Goal: Task Accomplishment & Management: Use online tool/utility

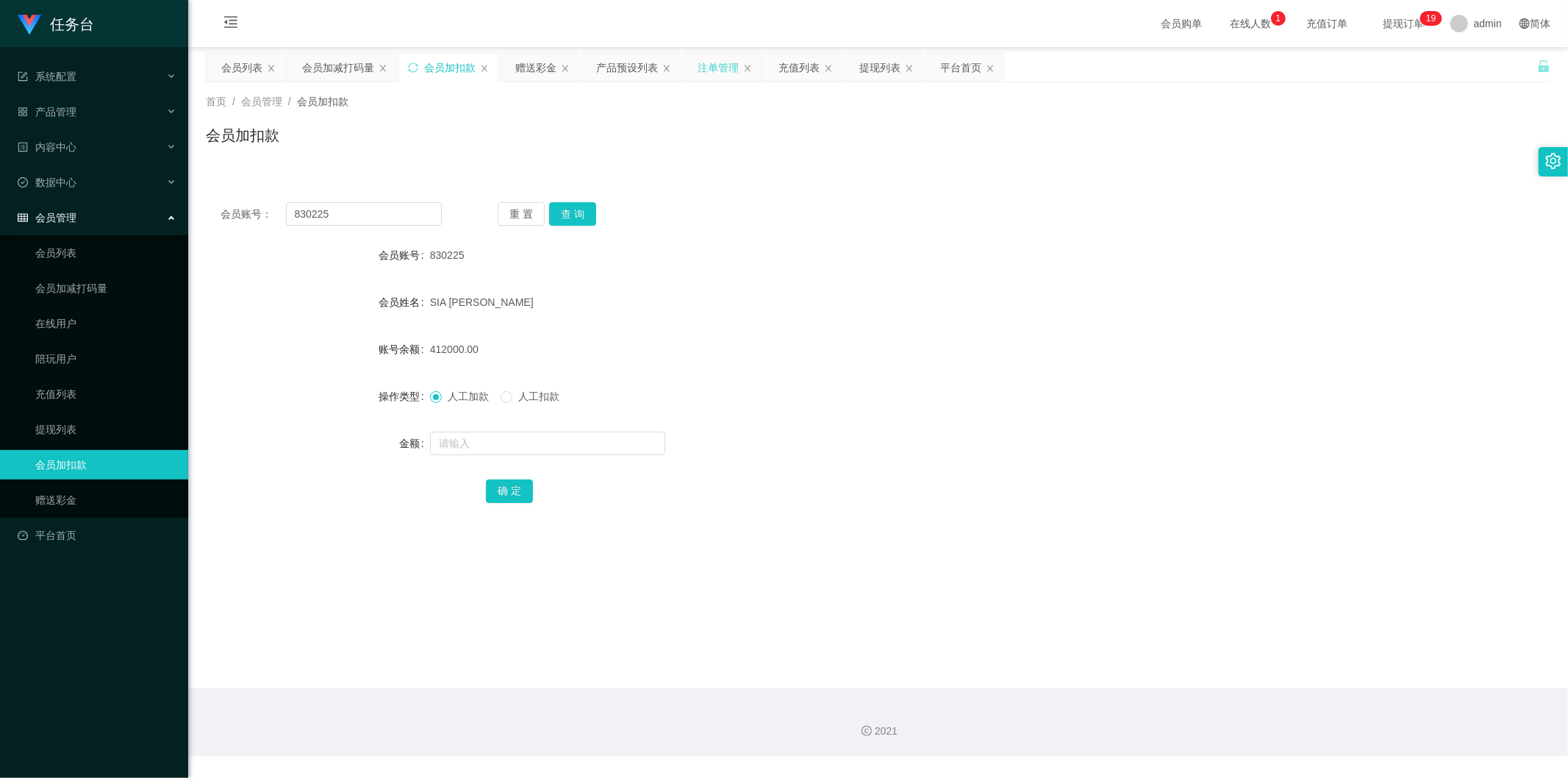
click at [718, 62] on div "注单管理" at bounding box center [717, 67] width 41 height 28
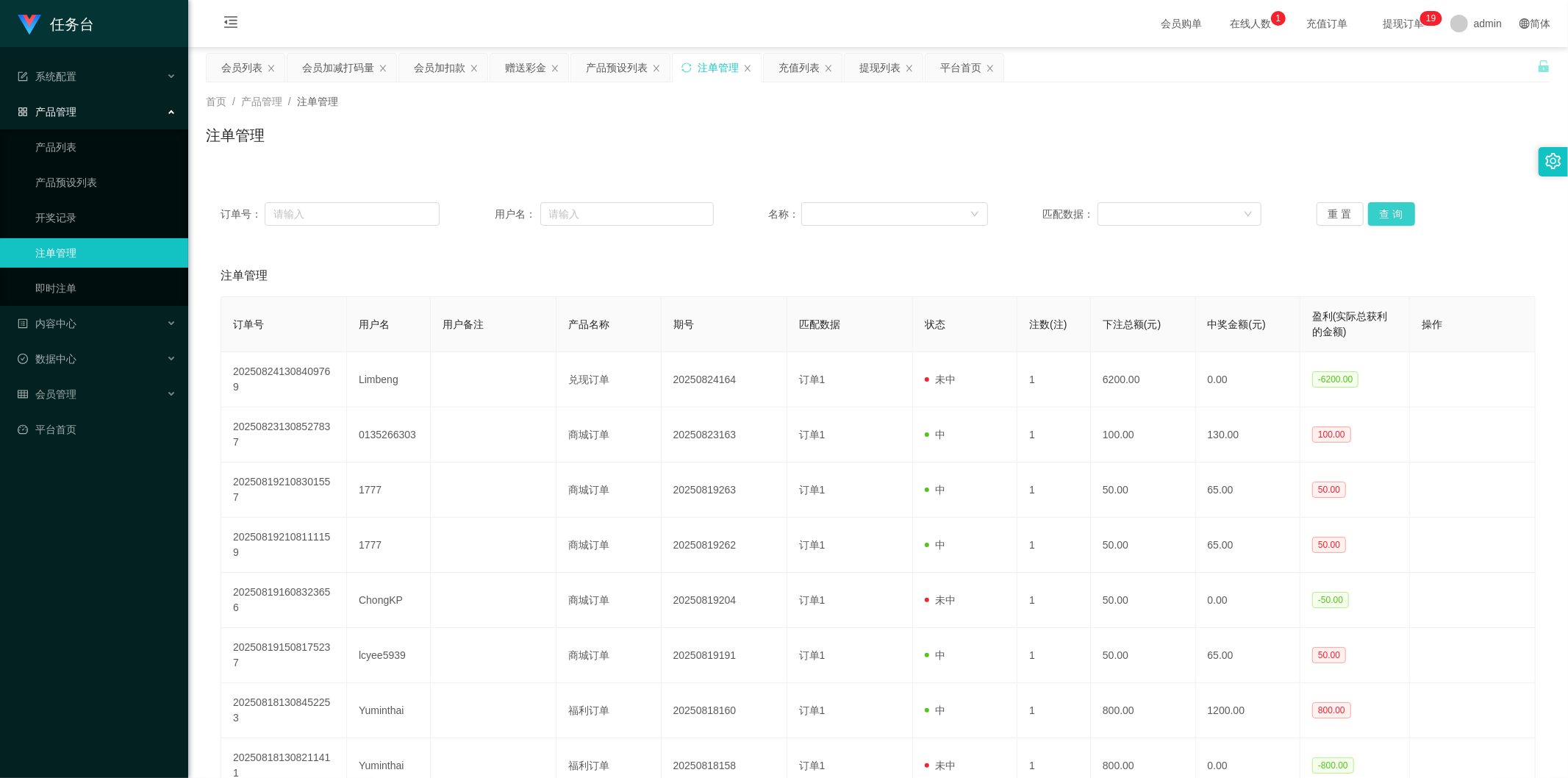
click at [1371, 211] on button "查 询" at bounding box center [1391, 214] width 47 height 23
click at [1375, 217] on button "查 询" at bounding box center [1391, 214] width 47 height 23
click at [1375, 217] on div "重 置 查 询" at bounding box center [1426, 214] width 219 height 23
click at [1375, 217] on button "查 询" at bounding box center [1391, 214] width 47 height 23
click at [1375, 217] on div "重 置 查 询" at bounding box center [1426, 214] width 219 height 23
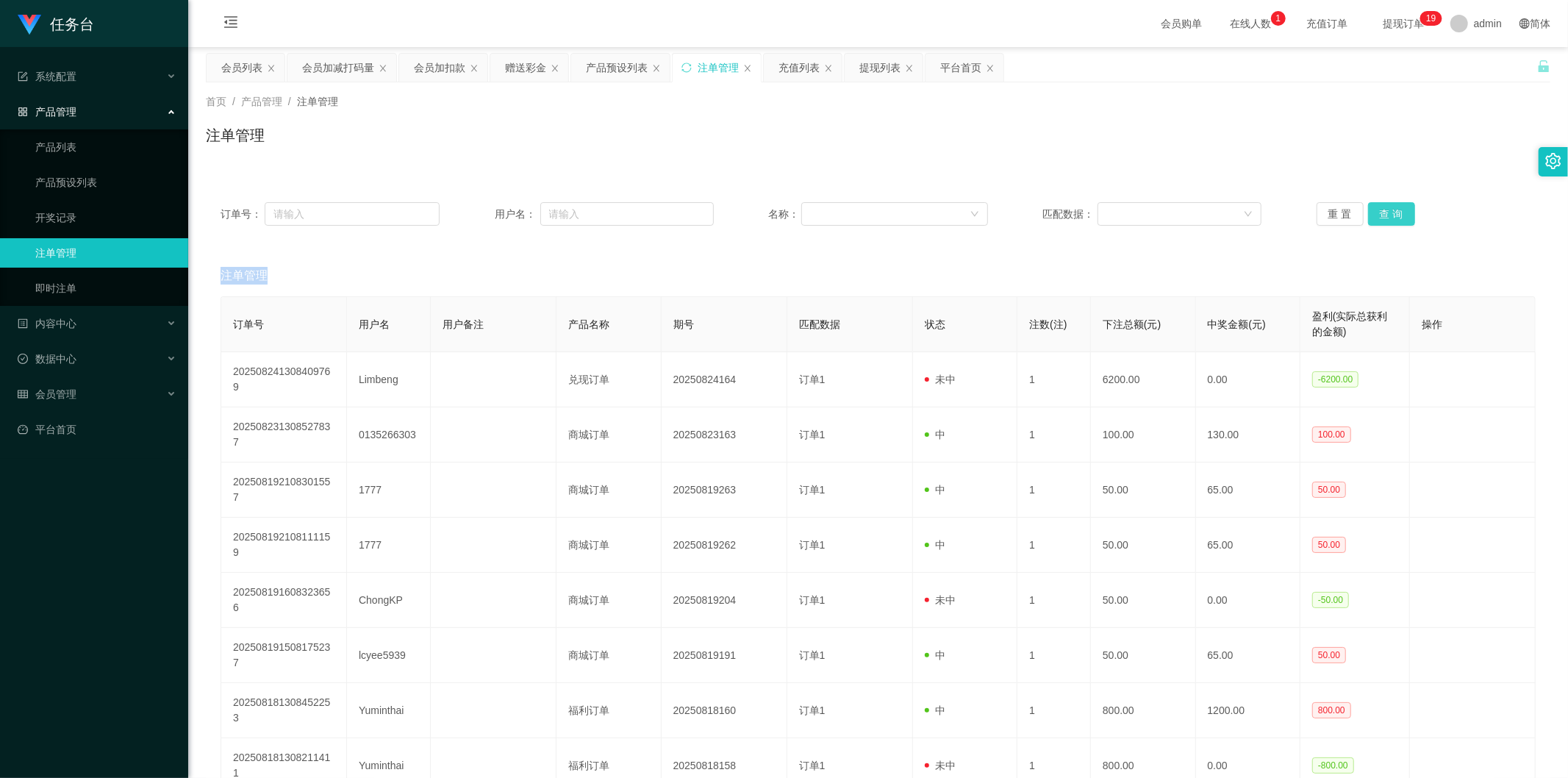
click at [1375, 217] on button "查 询" at bounding box center [1391, 214] width 47 height 23
click at [1375, 217] on div "重 置 查 询" at bounding box center [1426, 214] width 219 height 23
click at [421, 65] on div "会员加扣款" at bounding box center [439, 67] width 51 height 28
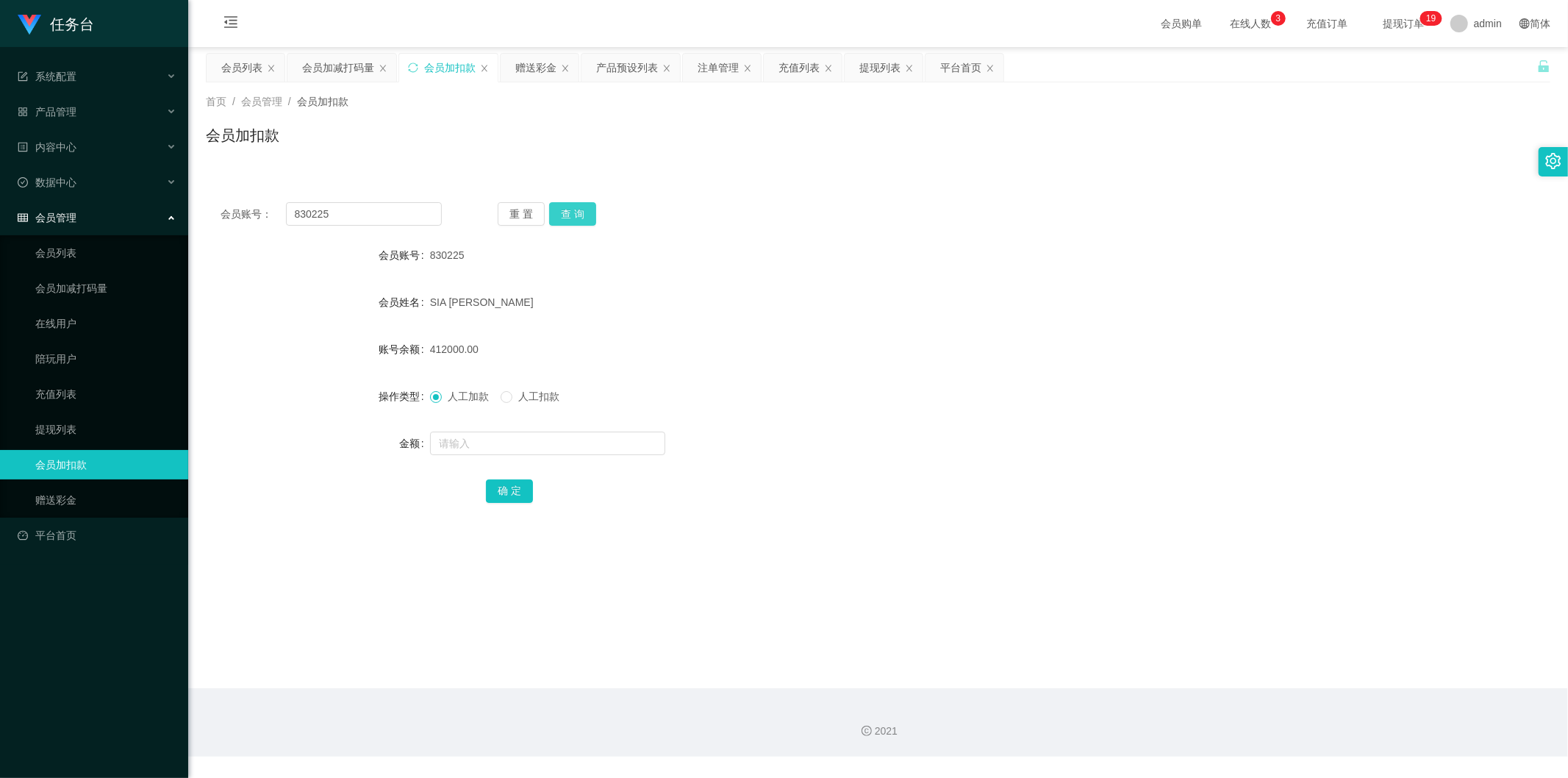
click at [570, 214] on button "查 询" at bounding box center [573, 214] width 47 height 23
click at [314, 216] on input "830225" at bounding box center [364, 214] width 156 height 23
click at [314, 215] on input "830225" at bounding box center [364, 214] width 156 height 23
click at [231, 68] on div "会员列表" at bounding box center [242, 67] width 41 height 28
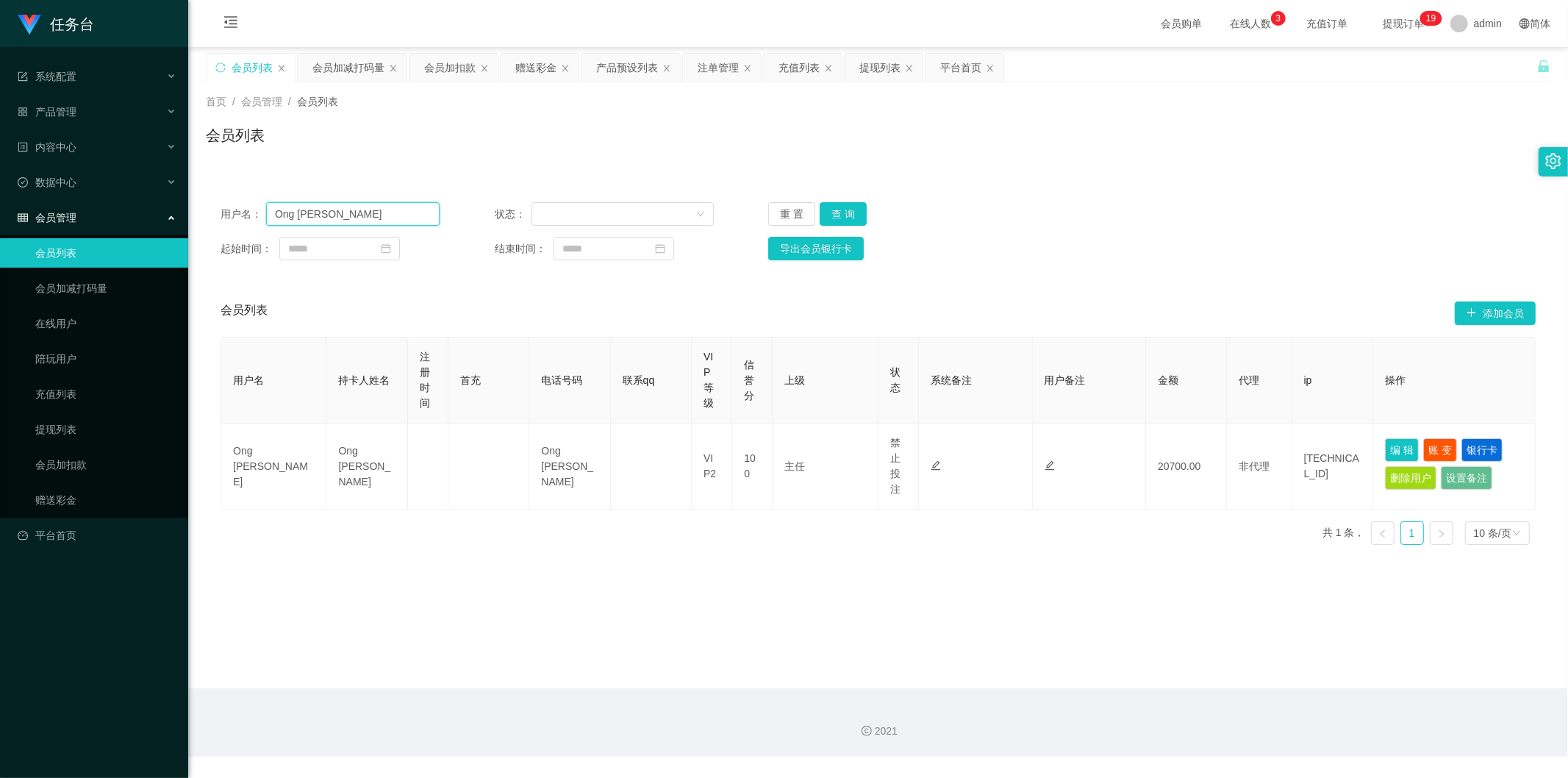
click at [317, 211] on input "Ong [PERSON_NAME]" at bounding box center [352, 214] width 174 height 23
paste input "830225"
type input "830225"
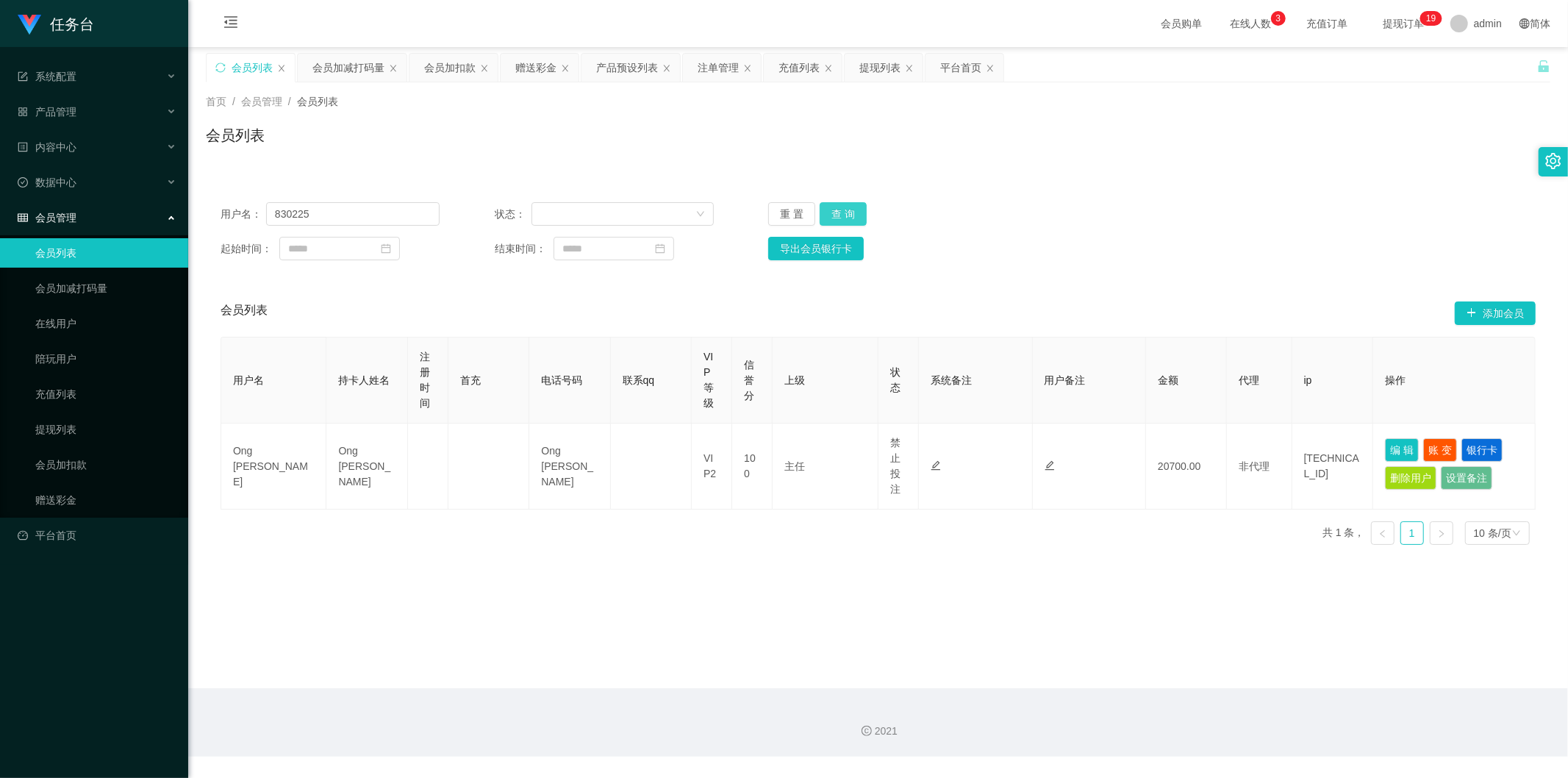
click at [827, 216] on button "查 询" at bounding box center [843, 214] width 47 height 23
click at [724, 61] on div "注单管理" at bounding box center [717, 67] width 41 height 28
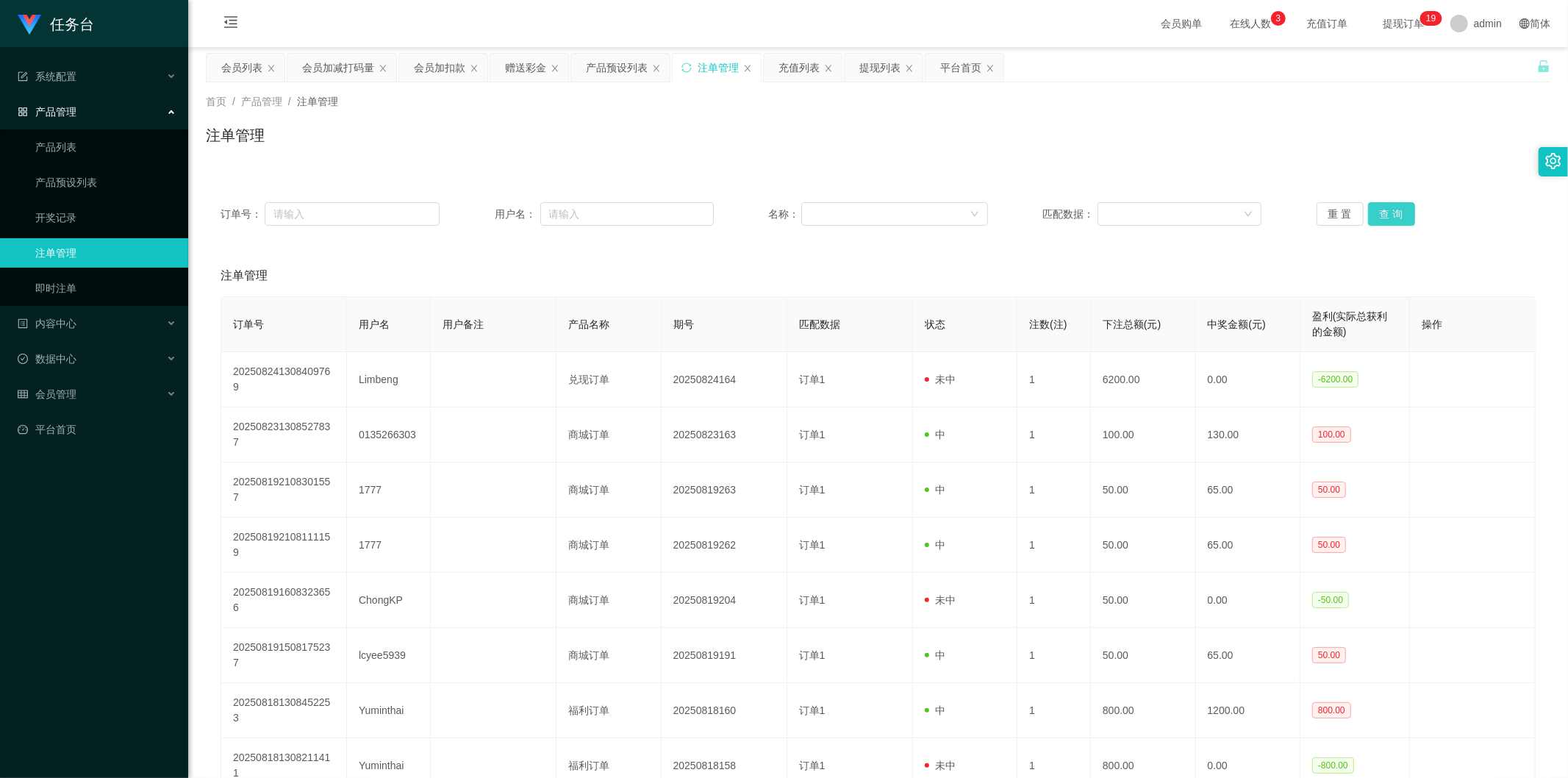
click at [1380, 208] on button "查 询" at bounding box center [1391, 214] width 47 height 23
click at [611, 71] on div "产品预设列表" at bounding box center [617, 67] width 62 height 28
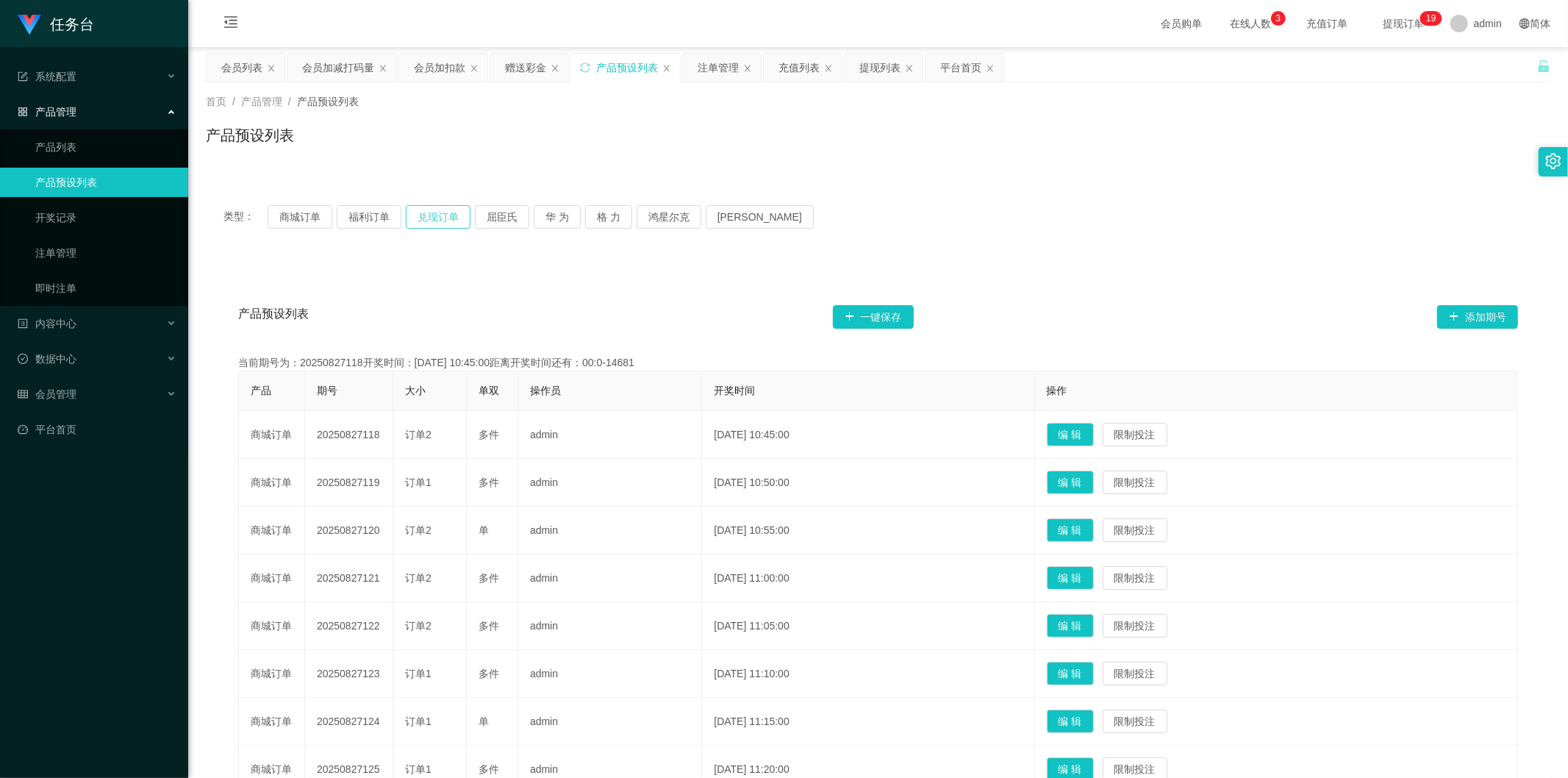
click at [441, 220] on button "兑现订单" at bounding box center [438, 217] width 65 height 23
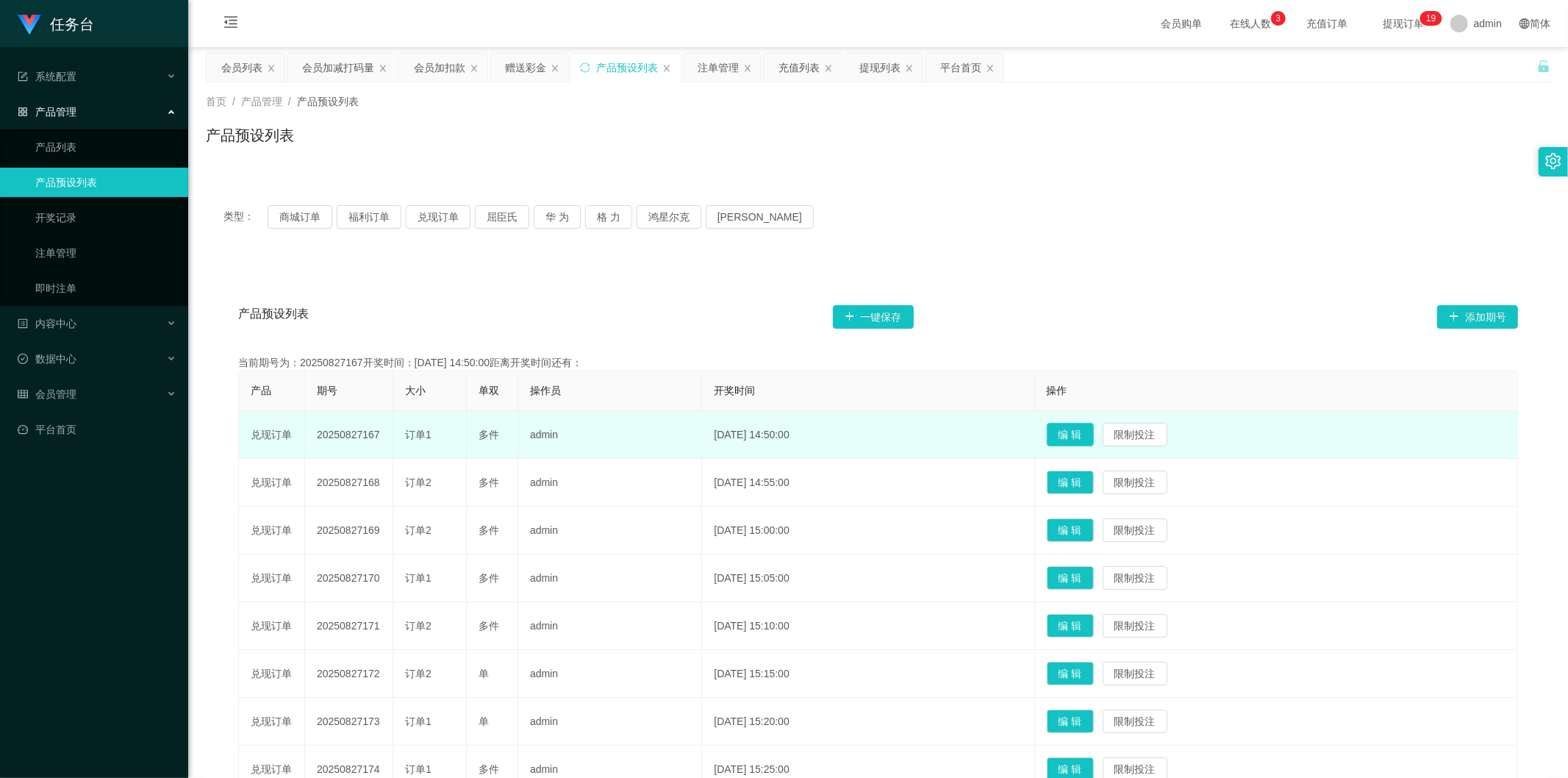
click at [1085, 439] on button "编 辑" at bounding box center [1070, 434] width 47 height 23
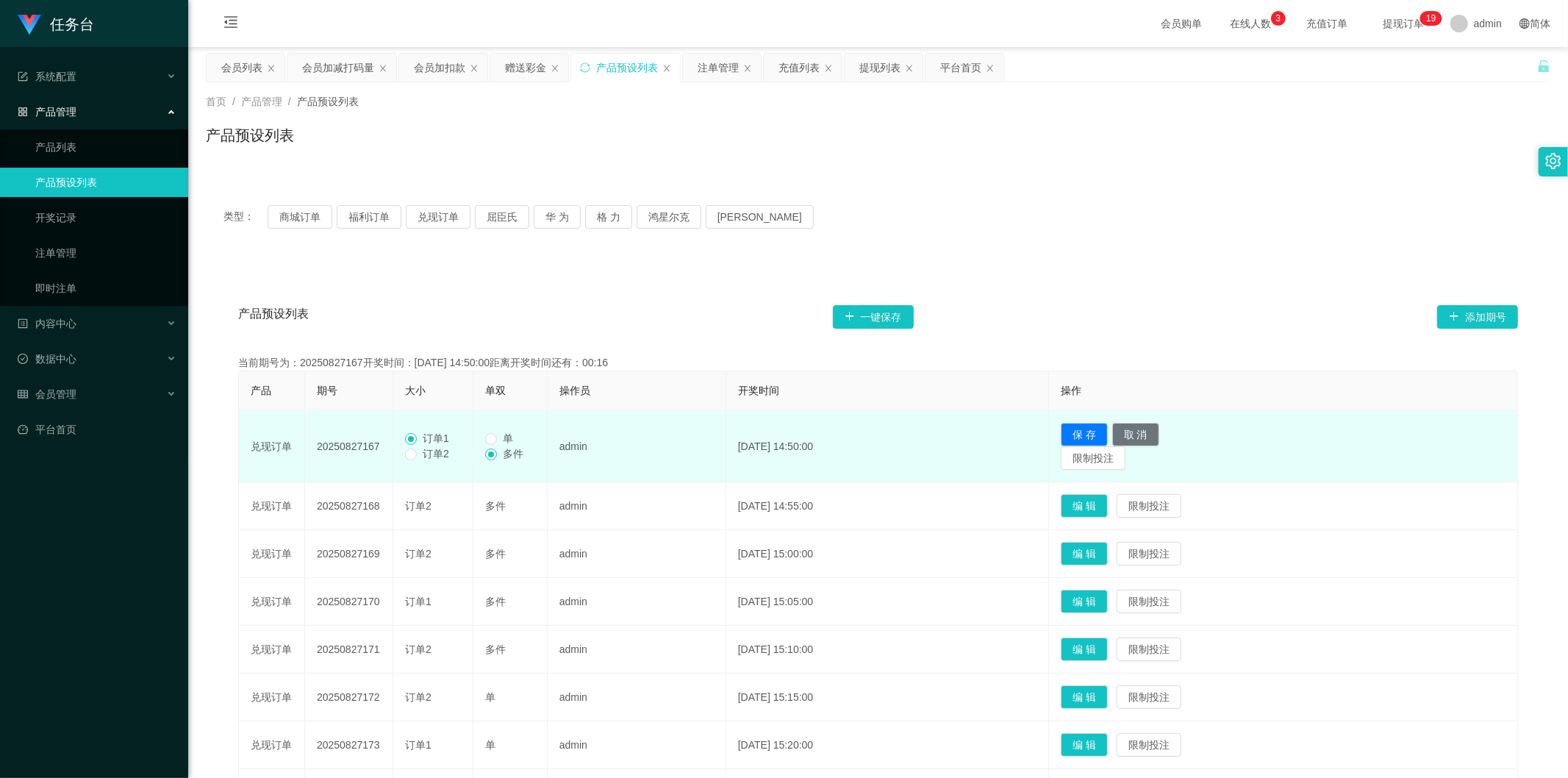
click at [439, 456] on span "订单2" at bounding box center [435, 454] width 38 height 12
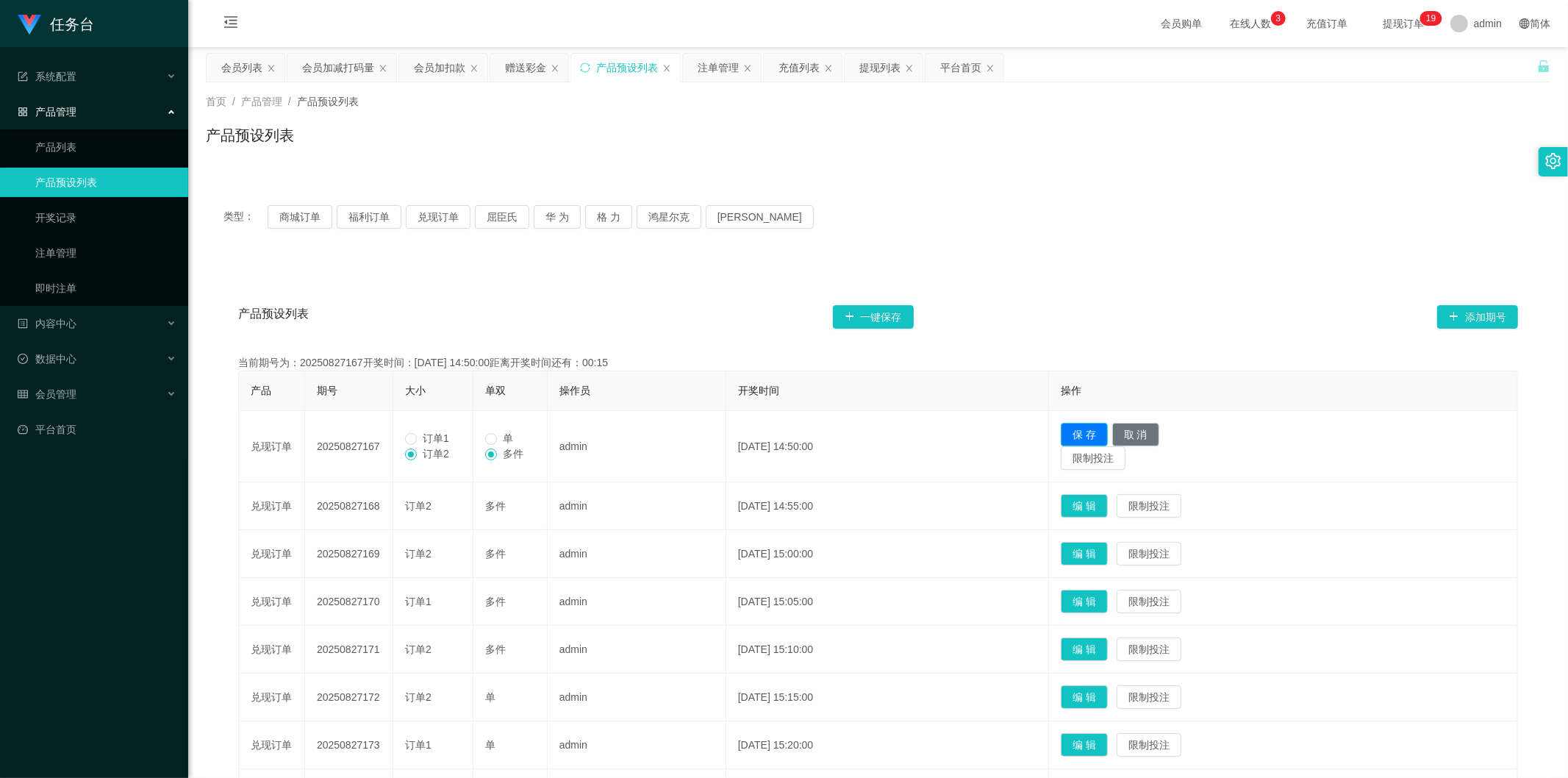
click at [1108, 432] on button "保 存" at bounding box center [1084, 434] width 47 height 23
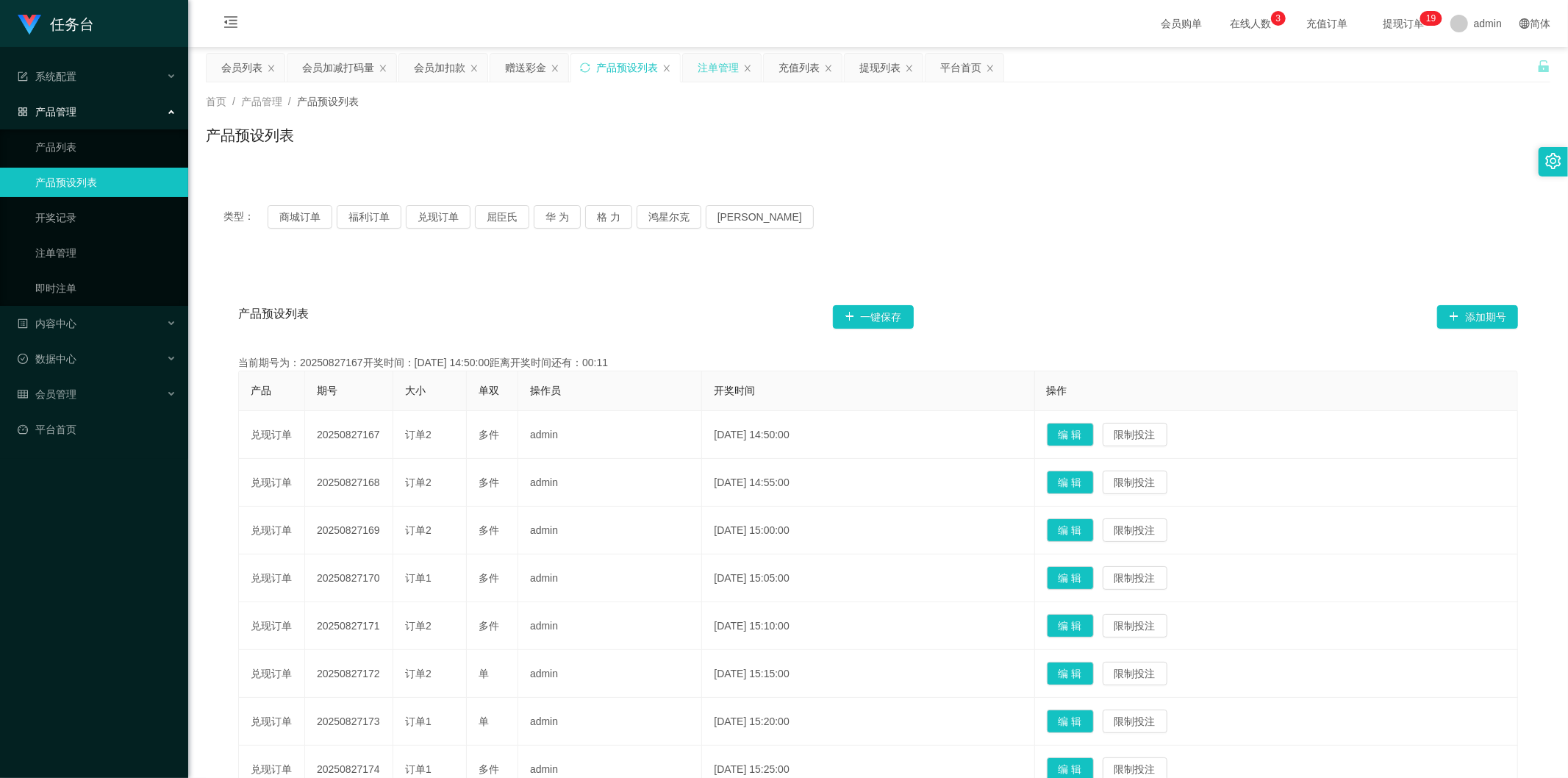
click at [721, 66] on div "注单管理" at bounding box center [717, 67] width 41 height 28
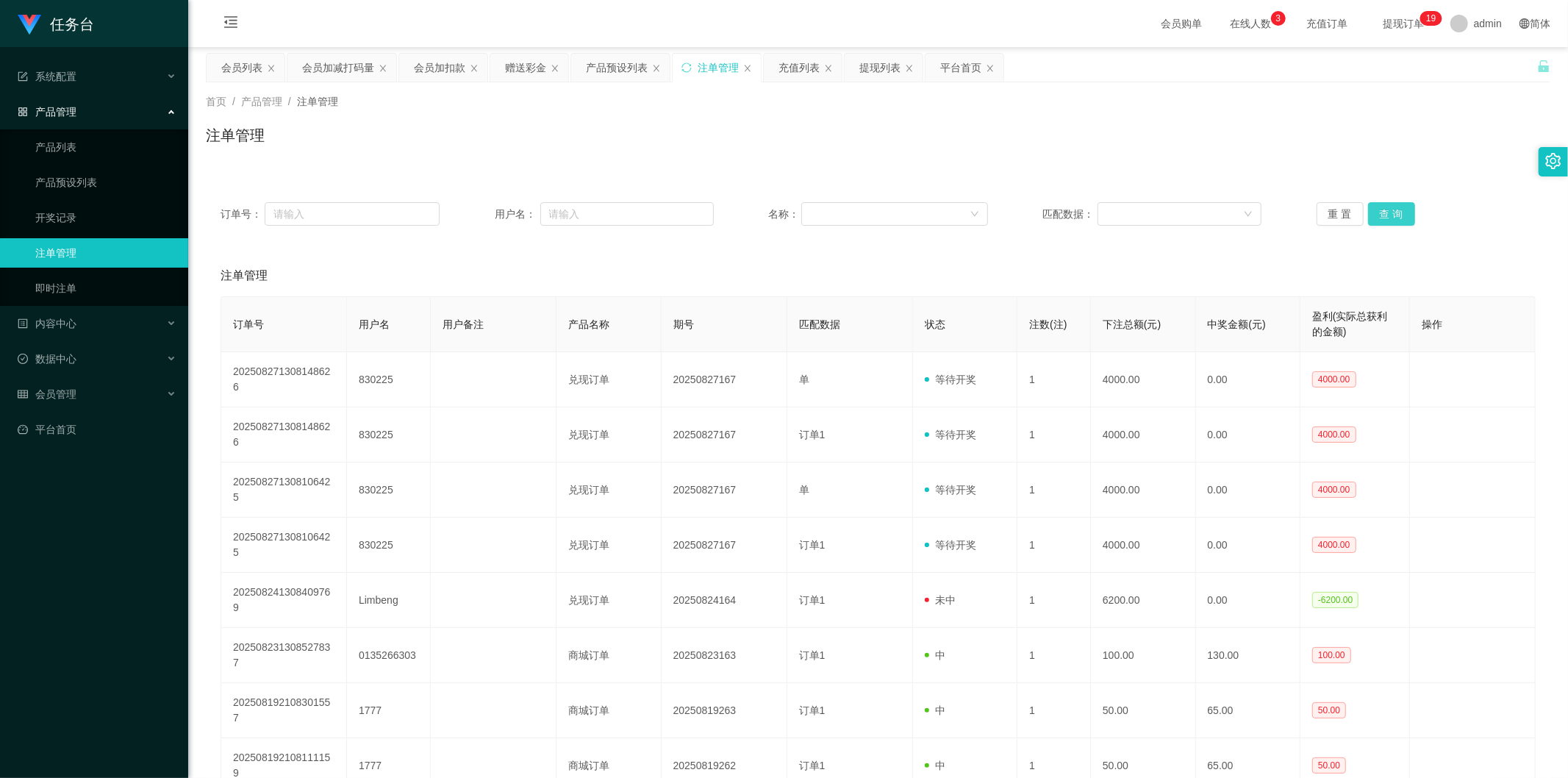
click at [1375, 209] on button "查 询" at bounding box center [1391, 214] width 47 height 23
click at [621, 70] on div "产品预设列表" at bounding box center [617, 67] width 62 height 28
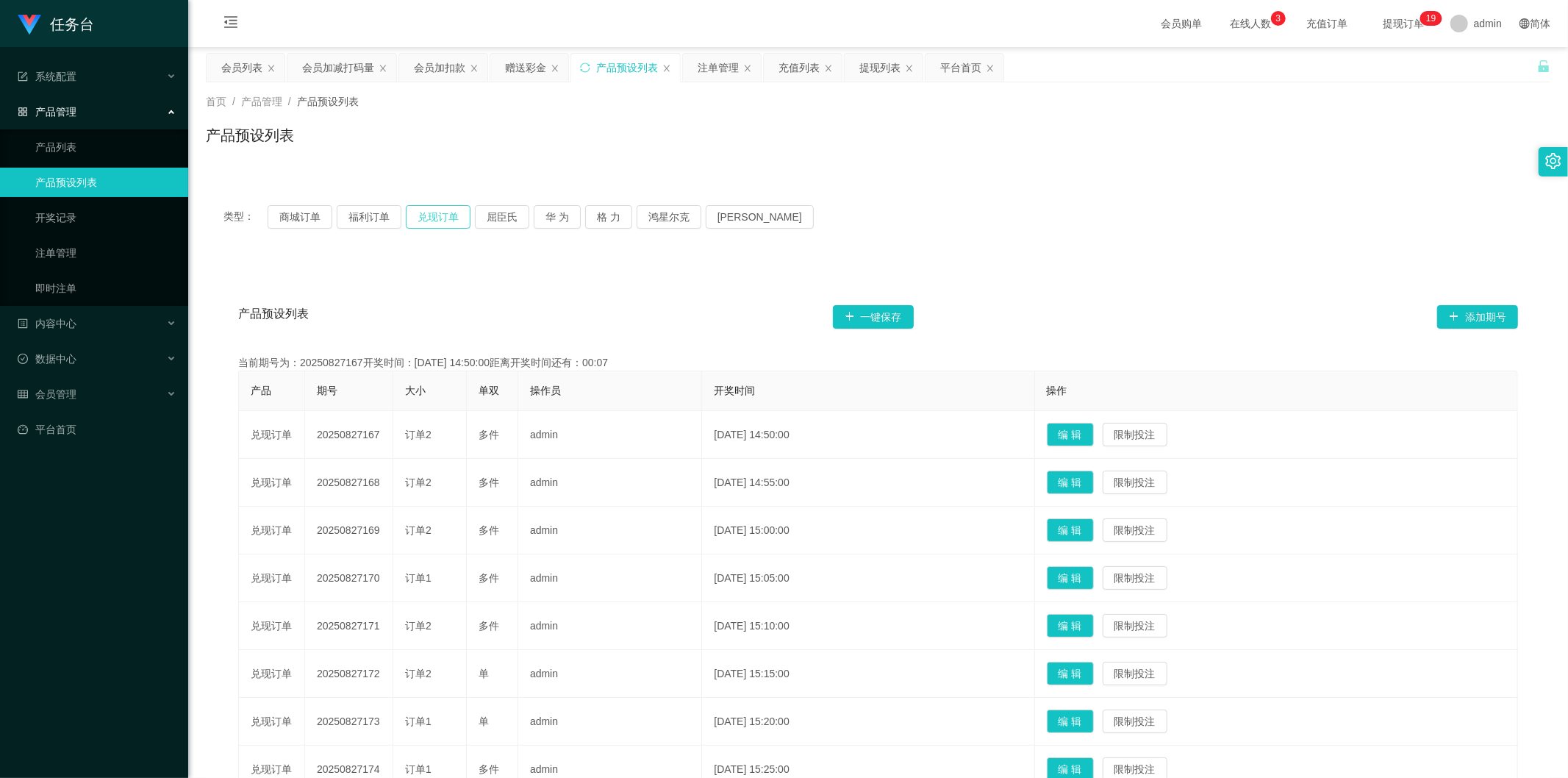
click at [445, 208] on button "兑现订单" at bounding box center [438, 217] width 65 height 23
click at [444, 214] on button "兑现订单" at bounding box center [438, 217] width 65 height 23
click at [714, 67] on div "注单管理" at bounding box center [717, 67] width 41 height 28
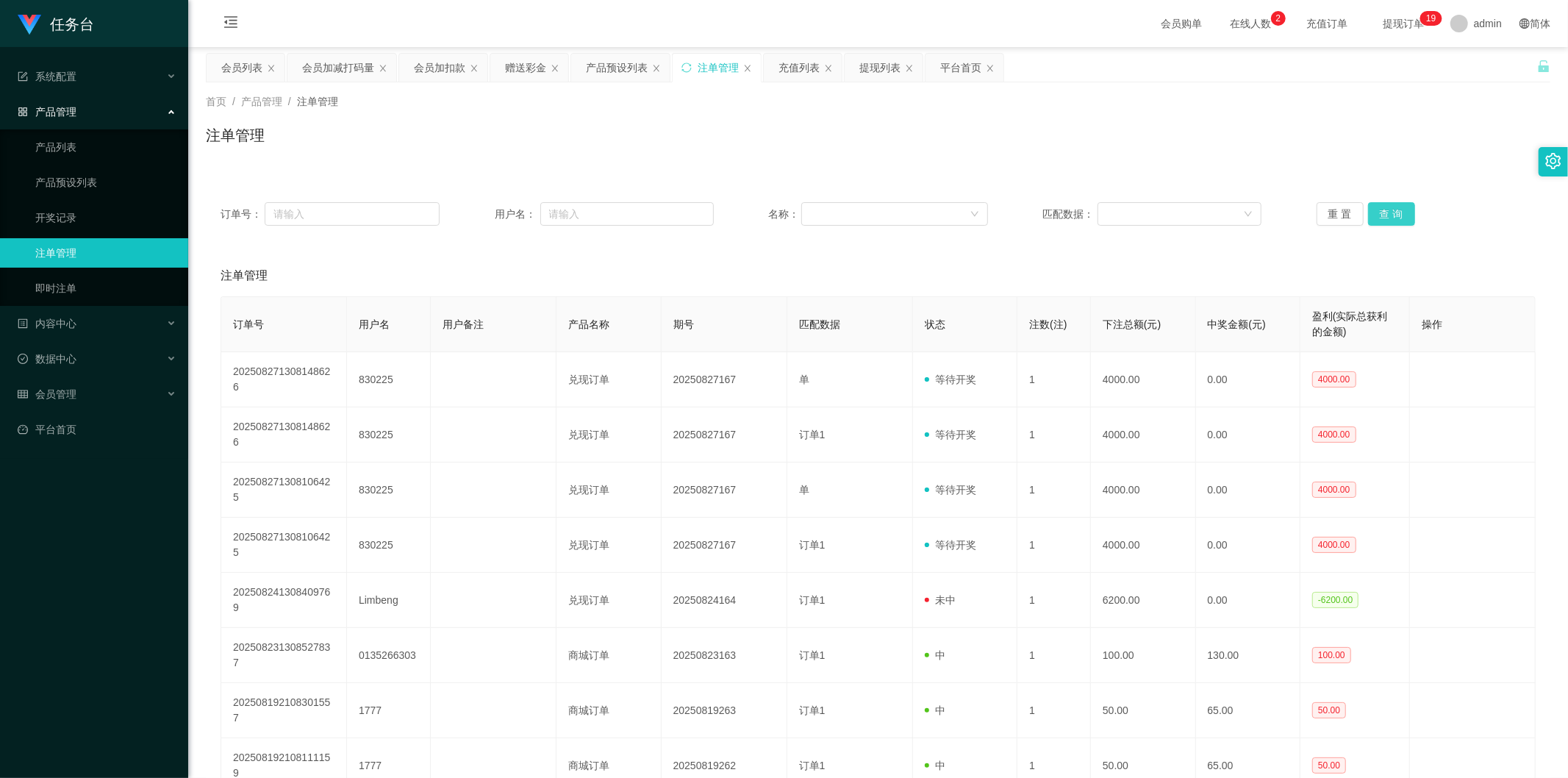
click at [1393, 212] on button "查 询" at bounding box center [1391, 214] width 47 height 23
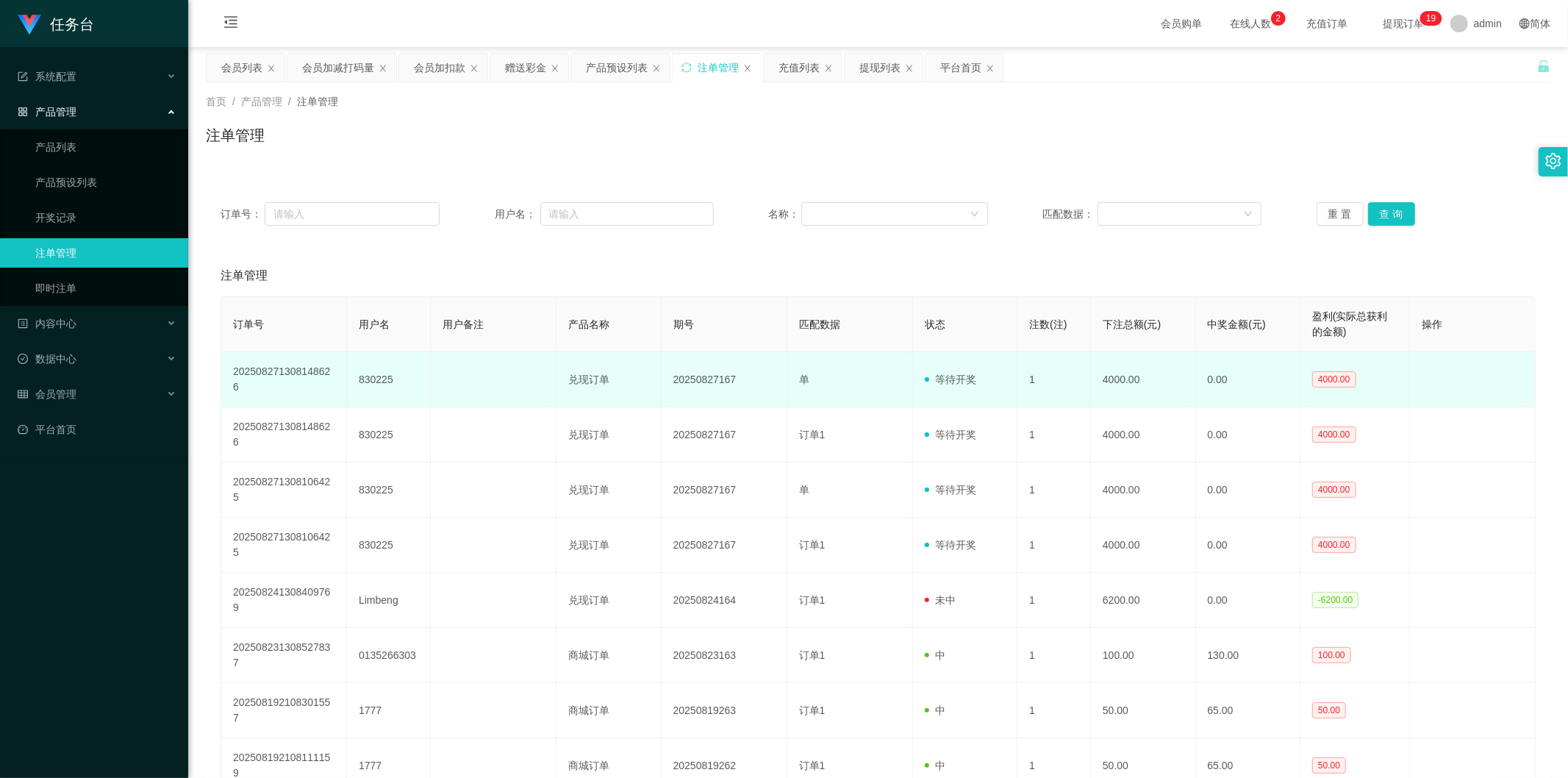
click at [379, 365] on td "830225" at bounding box center [388, 380] width 83 height 55
copy td "830225"
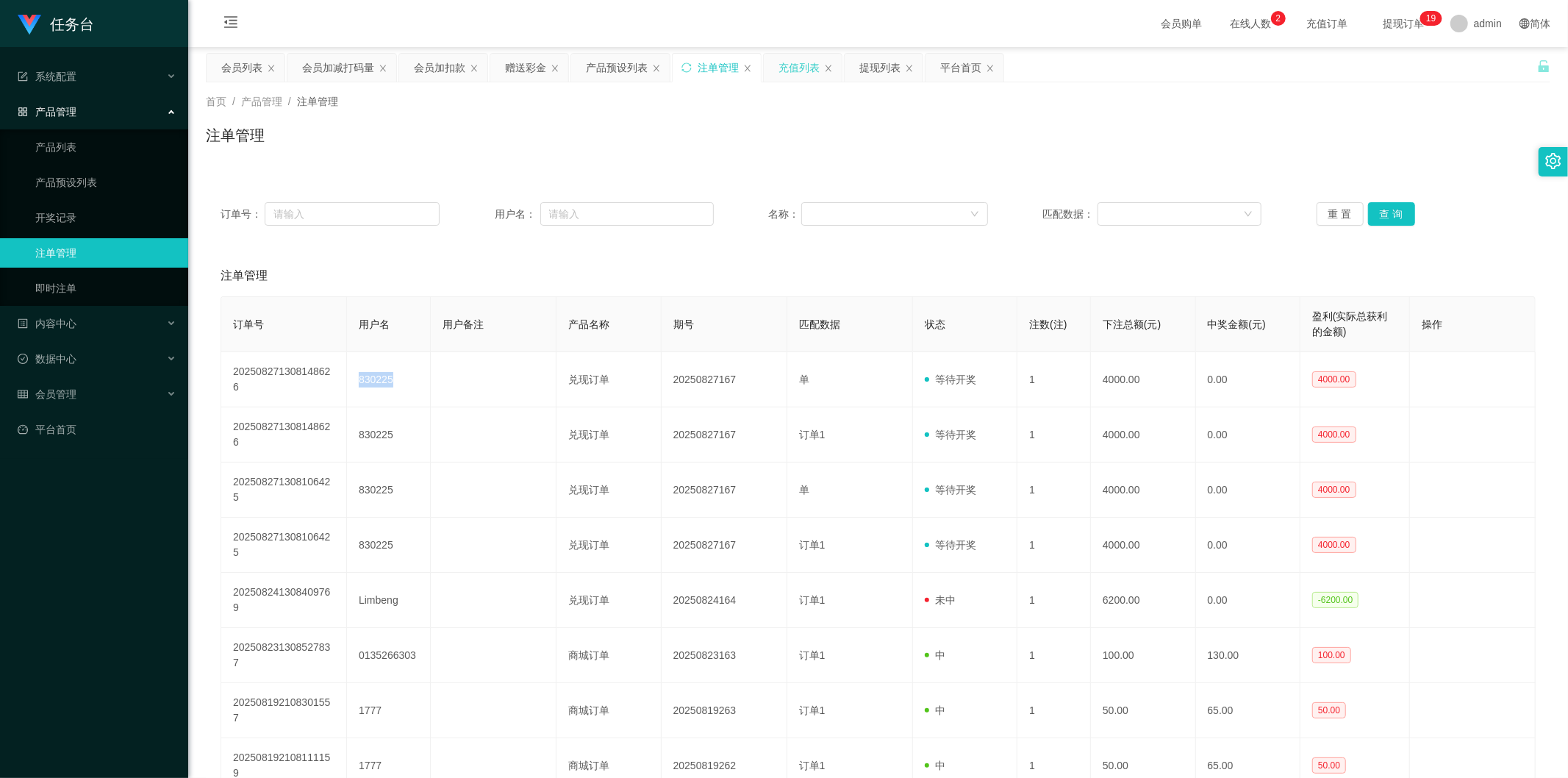
click at [791, 71] on div "充值列表" at bounding box center [799, 67] width 41 height 28
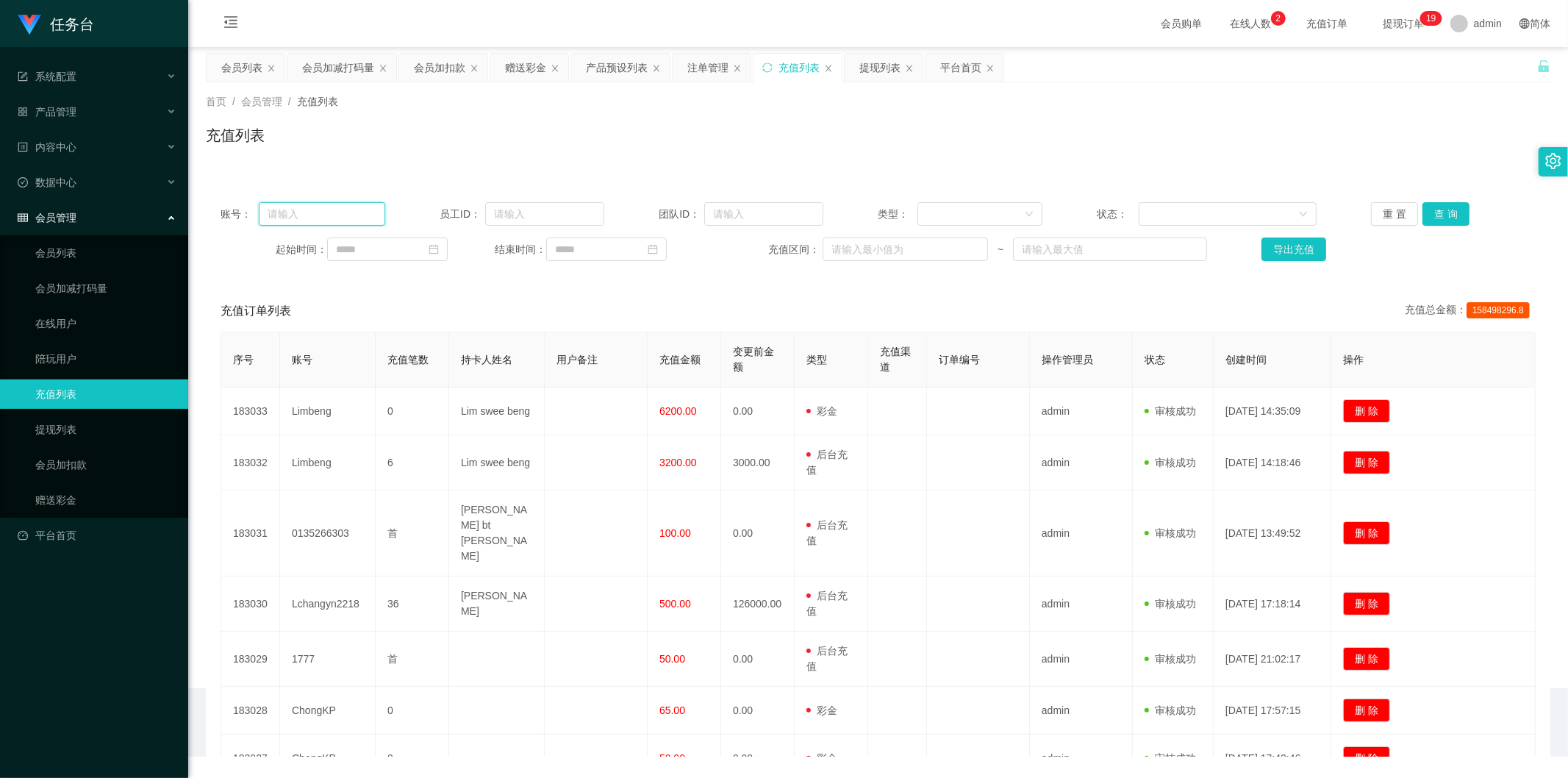
click at [334, 210] on input "text" at bounding box center [321, 214] width 126 height 23
paste input "830225"
type input "830225"
click at [1430, 216] on button "查 询" at bounding box center [1446, 214] width 47 height 23
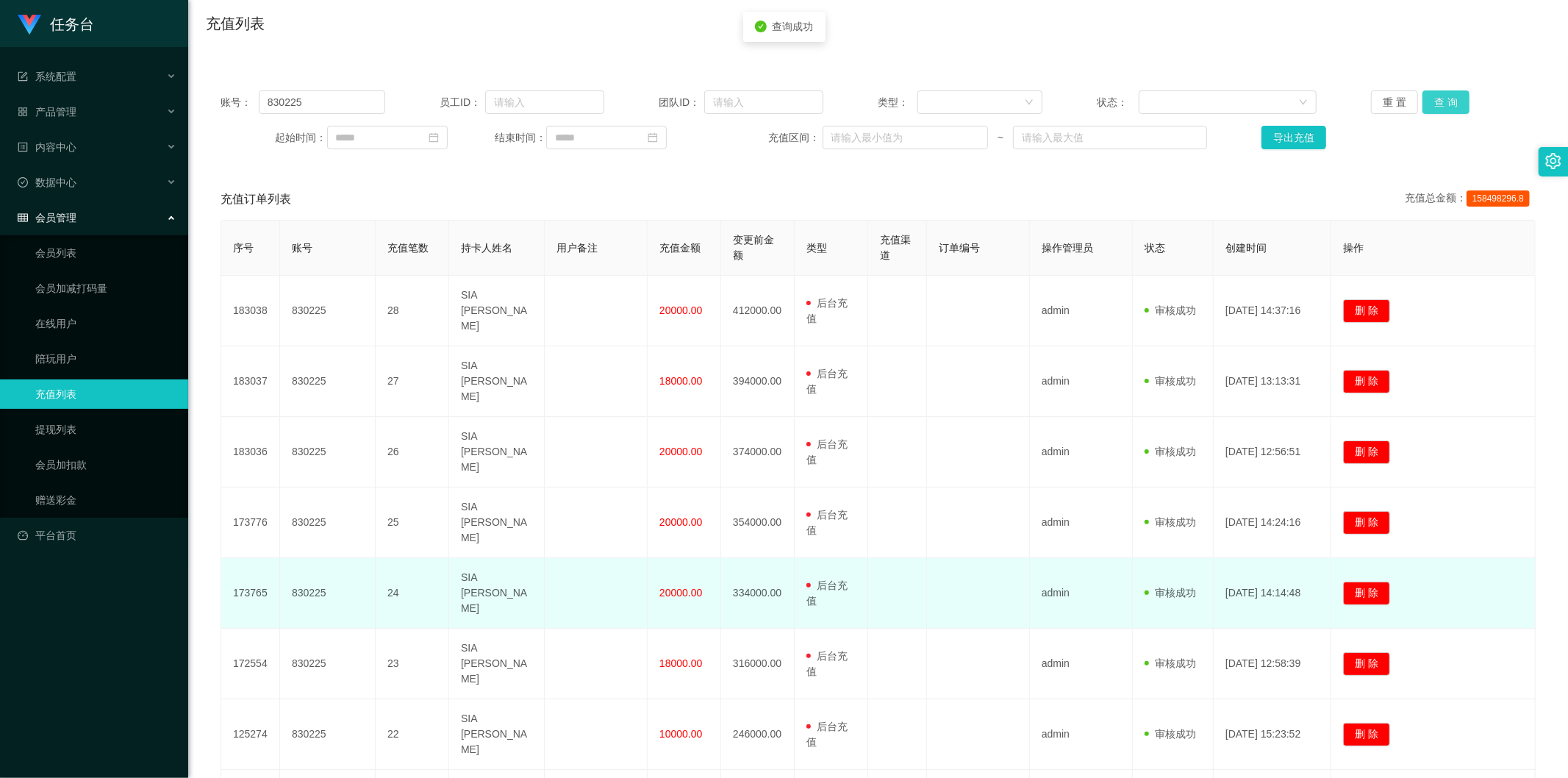
scroll to position [276, 0]
